Goal: Check status: Check status

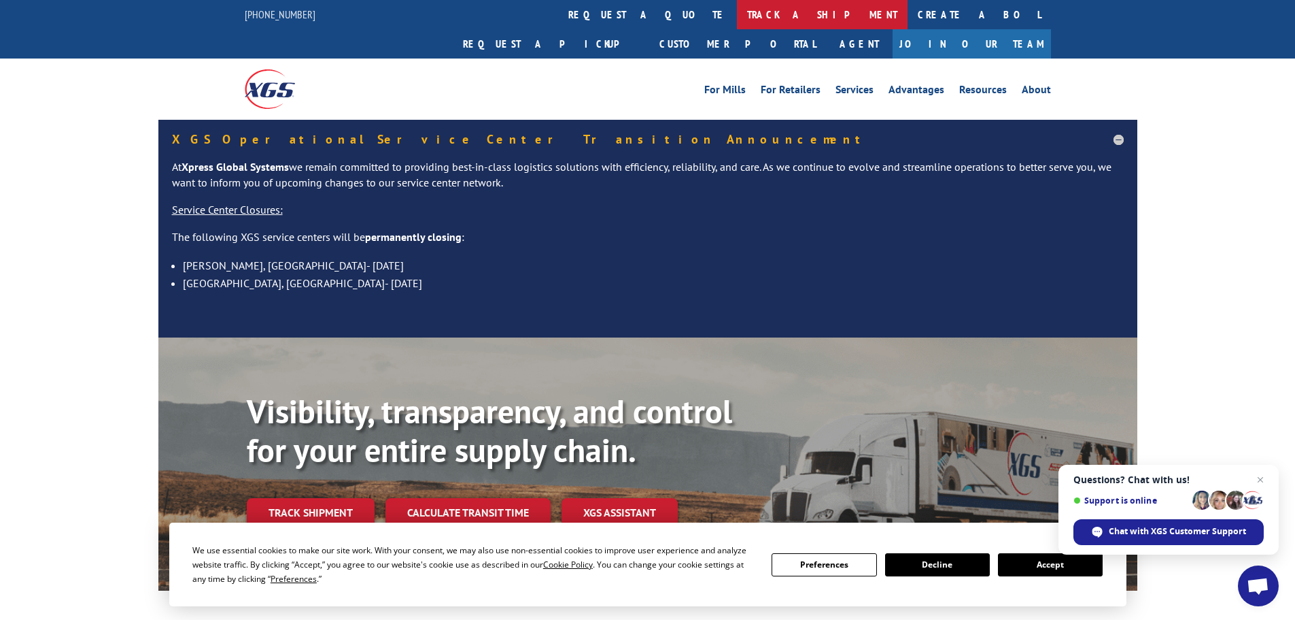
click at [737, 2] on link "track a shipment" at bounding box center [822, 14] width 171 height 29
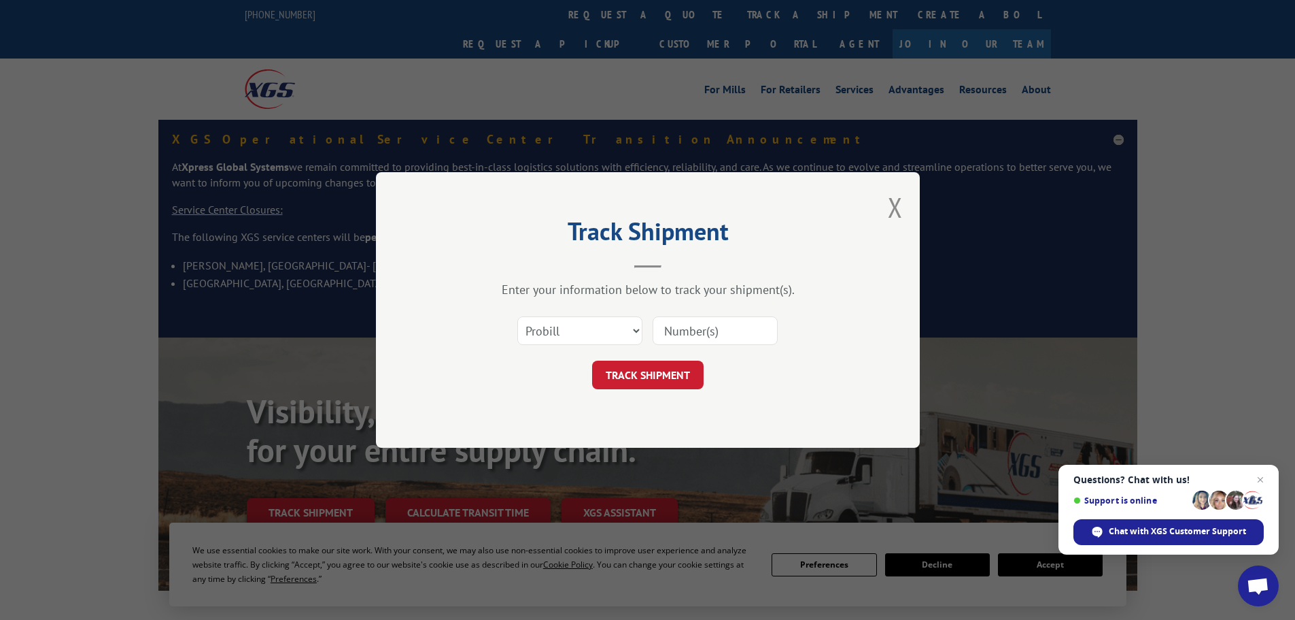
click at [732, 332] on input at bounding box center [715, 330] width 125 height 29
paste input "017802250828"
type input "017802250828"
click button "TRACK SHIPMENT" at bounding box center [648, 374] width 112 height 29
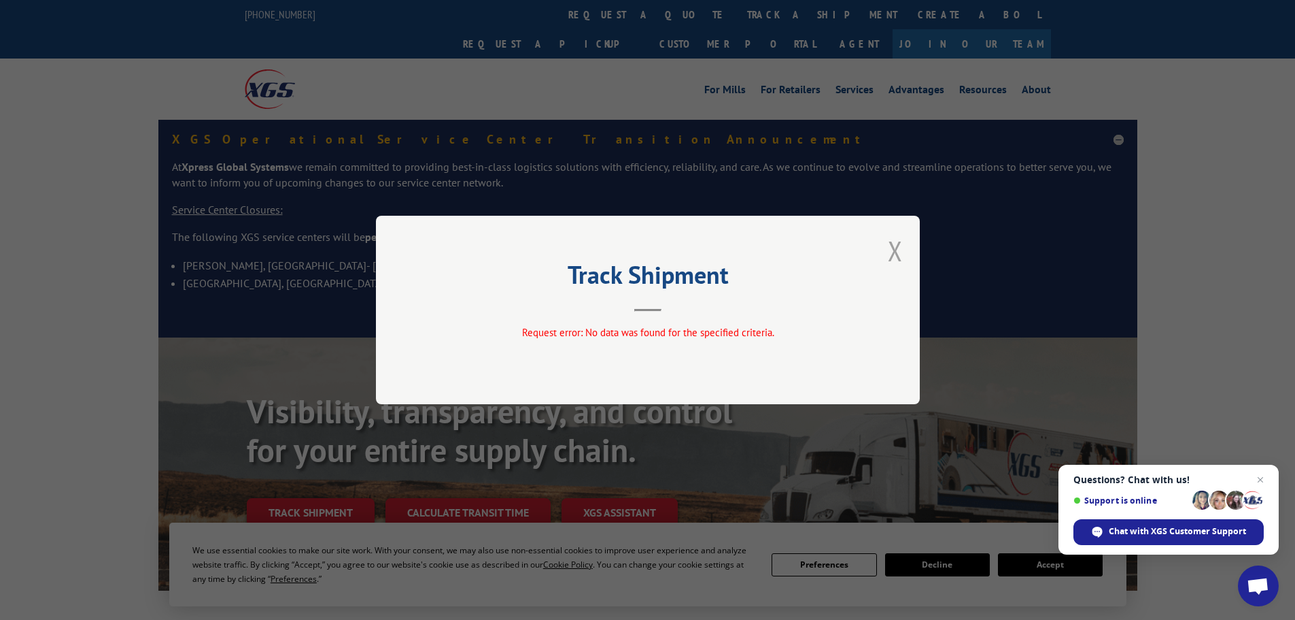
click at [900, 256] on button "Close modal" at bounding box center [895, 251] width 15 height 36
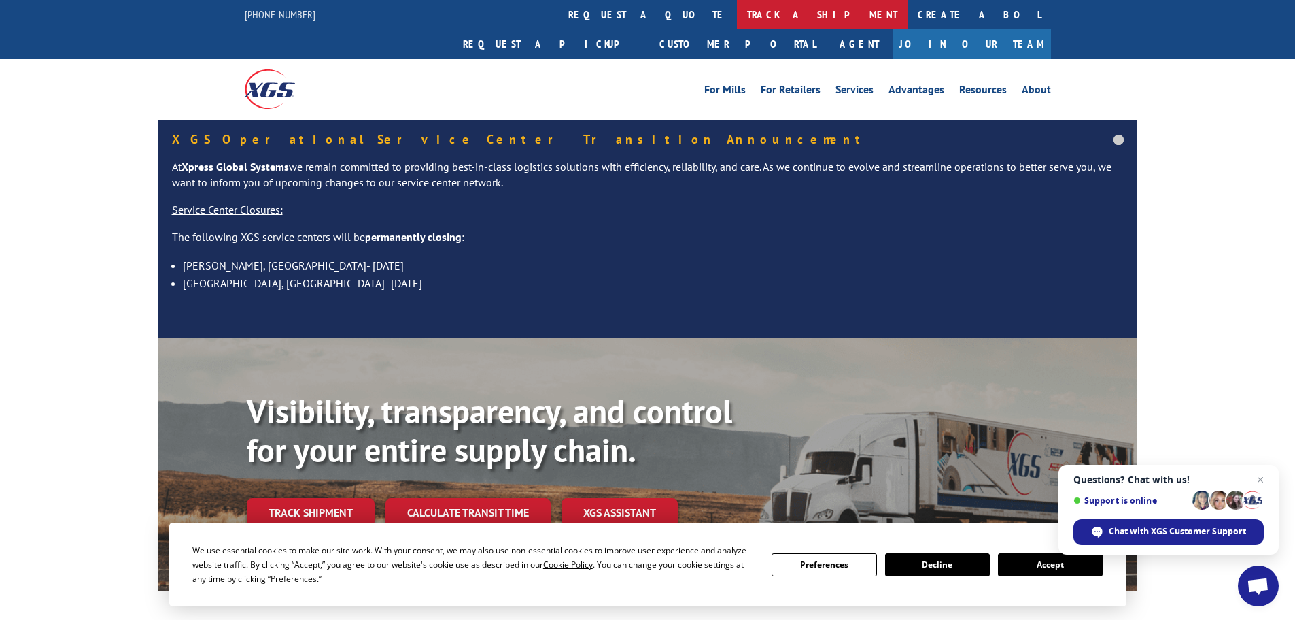
click at [737, 26] on link "track a shipment" at bounding box center [822, 14] width 171 height 29
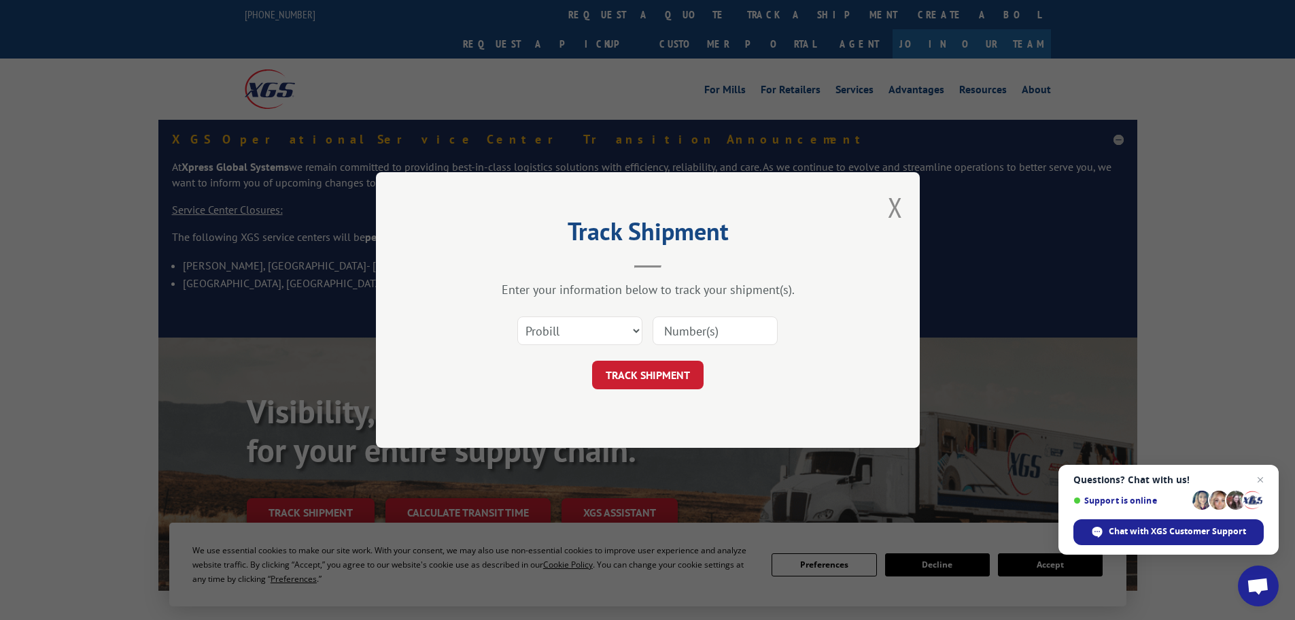
click at [721, 324] on input at bounding box center [715, 330] width 125 height 29
paste input "017802250828"
type input "017802250828"
click at [666, 375] on button "TRACK SHIPMENT" at bounding box center [648, 374] width 112 height 29
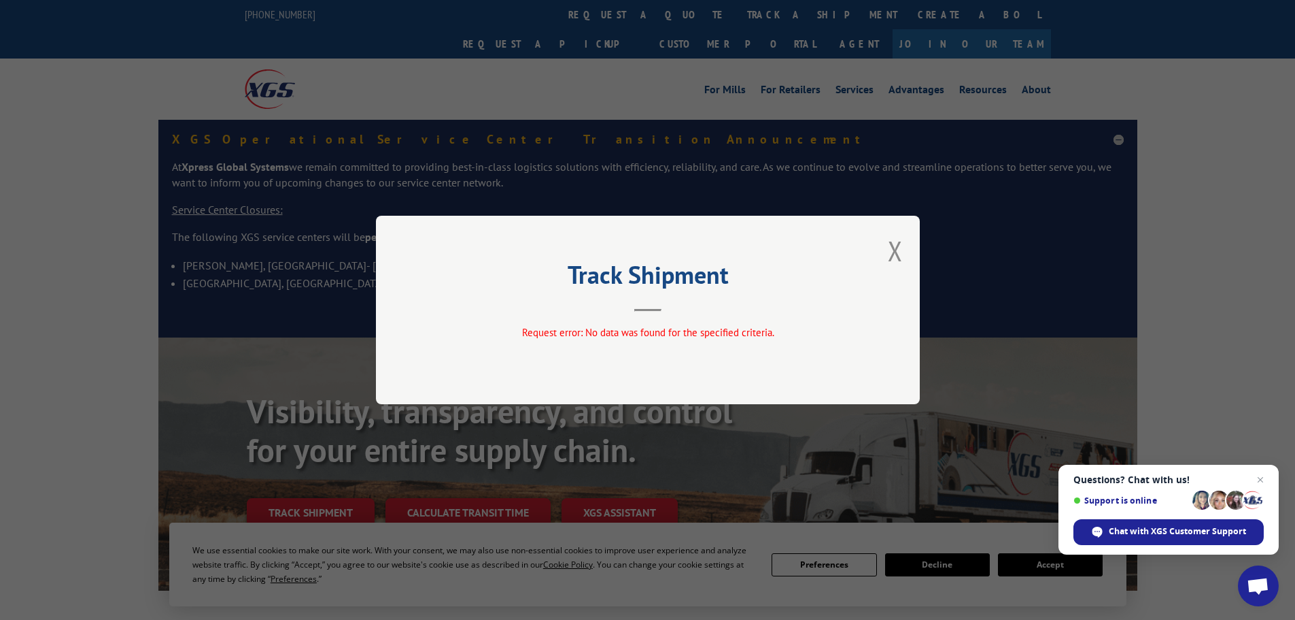
click at [951, 275] on div "Track Shipment Request error: No data was found for the specified criteria." at bounding box center [647, 310] width 1295 height 620
click at [900, 251] on button "Close modal" at bounding box center [895, 251] width 15 height 36
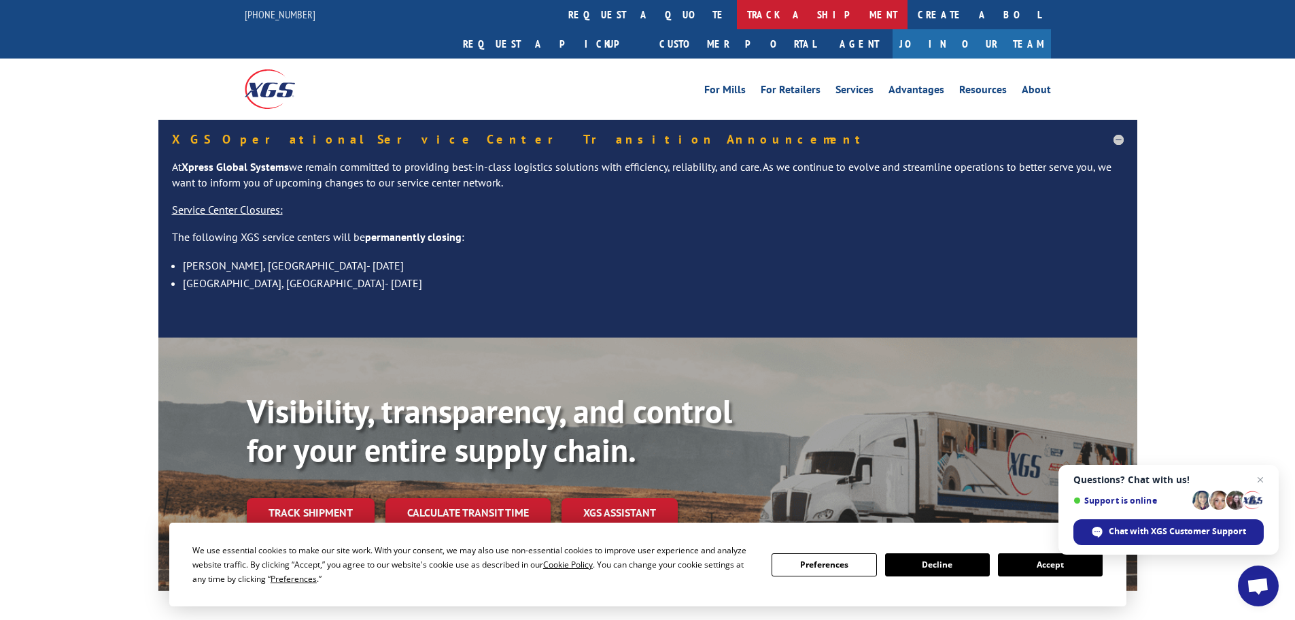
click at [737, 16] on link "track a shipment" at bounding box center [822, 14] width 171 height 29
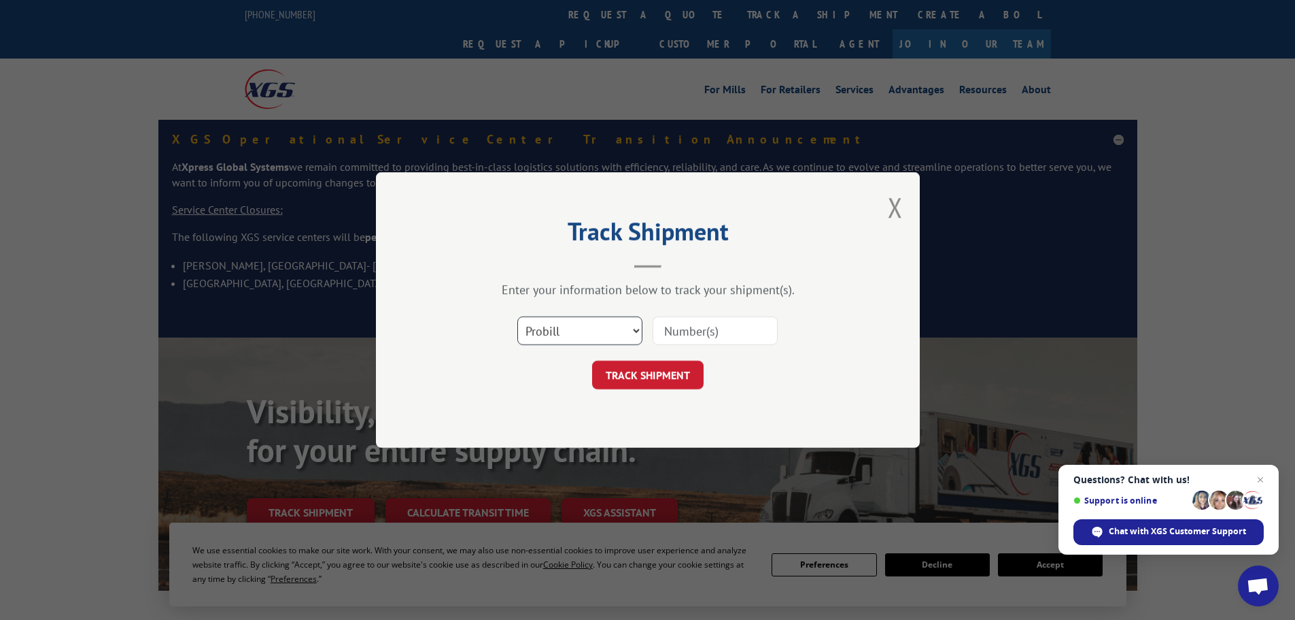
click at [612, 340] on select "Select category... Probill BOL PO" at bounding box center [580, 330] width 125 height 29
select select "po"
click at [518, 316] on select "Select category... Probill BOL PO" at bounding box center [580, 330] width 125 height 29
click at [656, 338] on input at bounding box center [715, 330] width 125 height 29
paste input "46520283"
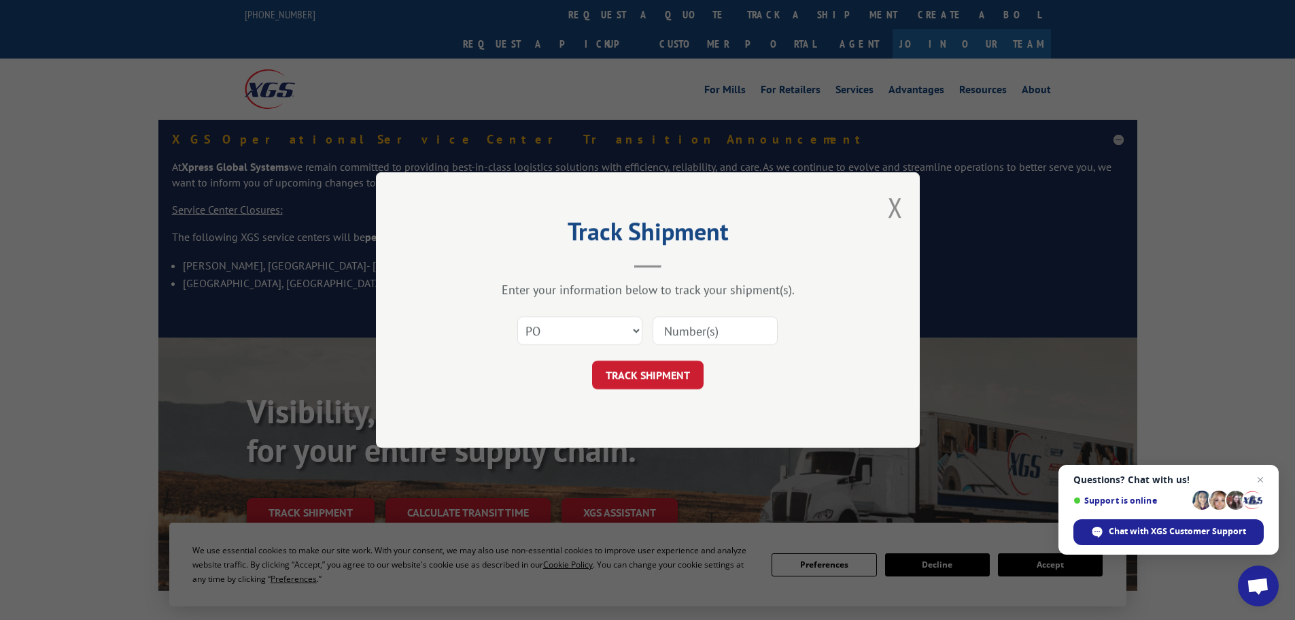
type input "46520283"
click button "TRACK SHIPMENT" at bounding box center [648, 374] width 112 height 29
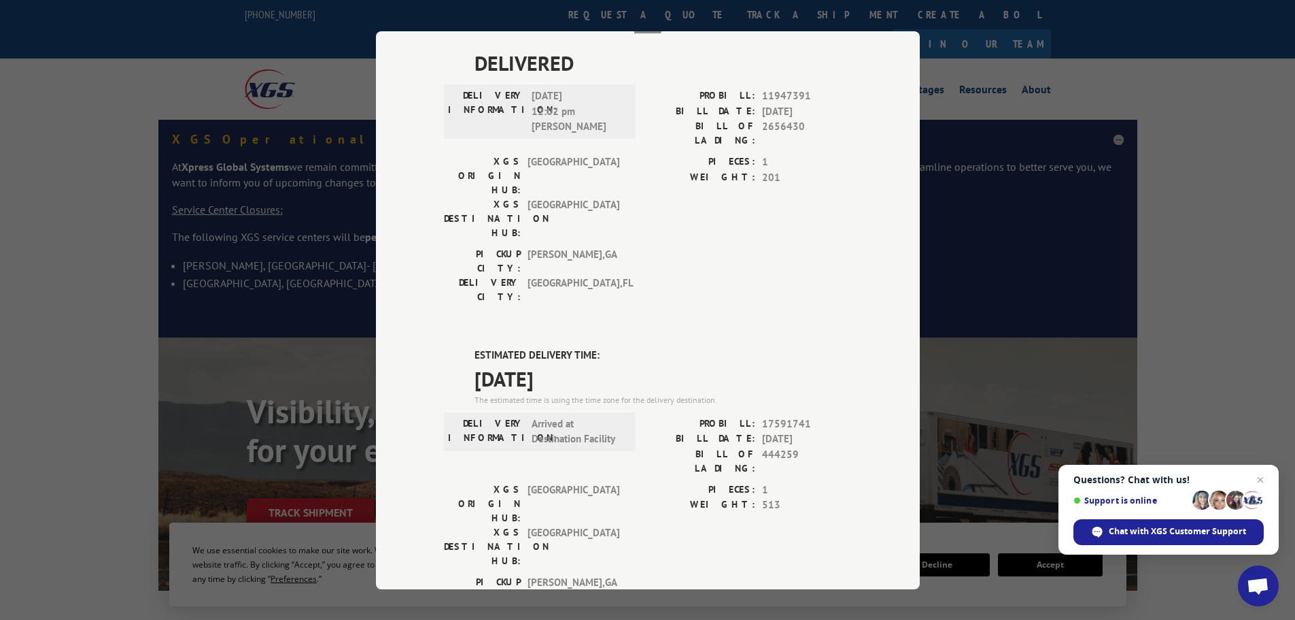
scroll to position [68, 0]
